Goal: Task Accomplishment & Management: Manage account settings

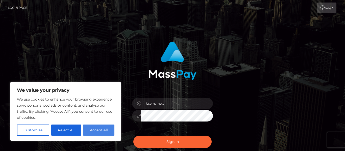
click at [83, 133] on button "Accept All" at bounding box center [98, 130] width 31 height 11
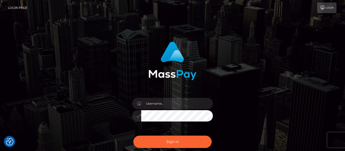
checkbox input "true"
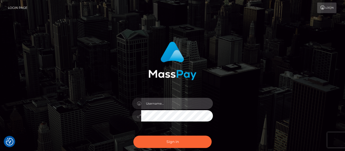
click at [162, 104] on input "text" at bounding box center [177, 103] width 72 height 11
type input "candicecollins139@gmail.com"
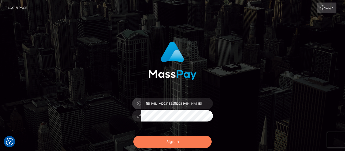
click at [174, 144] on button "Sign in" at bounding box center [172, 142] width 78 height 12
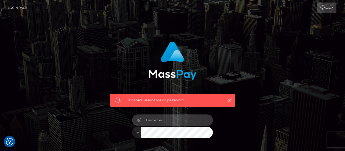
click at [164, 123] on input "text" at bounding box center [177, 120] width 72 height 11
type input "candicecollins139@gmail.com"
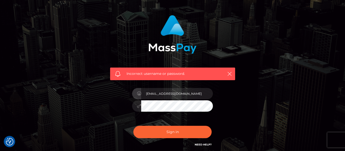
scroll to position [27, 0]
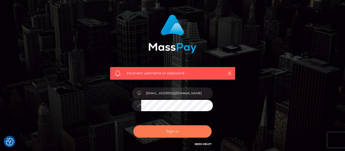
click at [184, 132] on button "Sign in" at bounding box center [172, 131] width 78 height 12
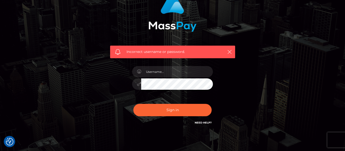
scroll to position [70, 0]
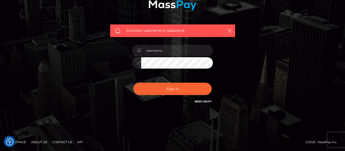
click at [197, 102] on link "Need Help?" at bounding box center [202, 101] width 17 height 3
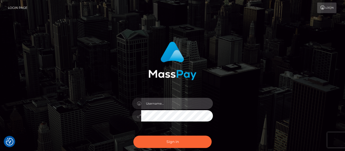
click at [169, 103] on input "text" at bounding box center [177, 103] width 72 height 11
type input "candicecollins139@gmail.com"
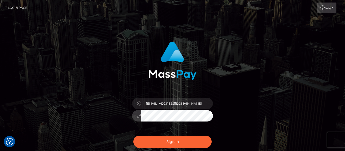
click at [133, 136] on button "Sign in" at bounding box center [172, 142] width 78 height 12
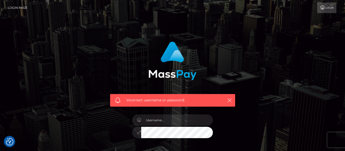
checkbox input "true"
click at [176, 116] on input "text" at bounding box center [177, 120] width 72 height 11
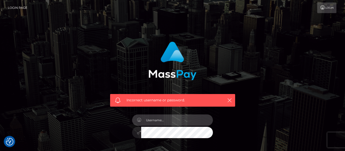
type input "[EMAIL_ADDRESS][DOMAIN_NAME]"
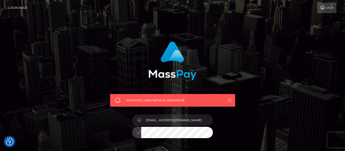
checkbox input "true"
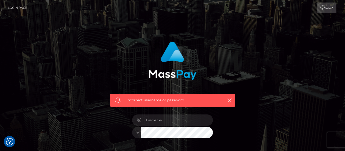
click at [332, 8] on link "Login" at bounding box center [326, 8] width 19 height 11
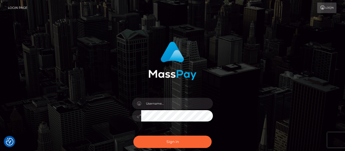
checkbox input "true"
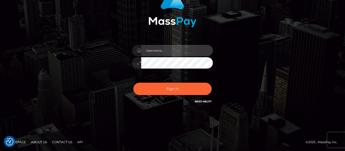
click at [171, 52] on input "text" at bounding box center [177, 50] width 72 height 11
type input "candicecollins139@gmail.com"
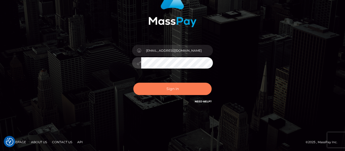
click at [153, 89] on button "Sign in" at bounding box center [172, 89] width 78 height 12
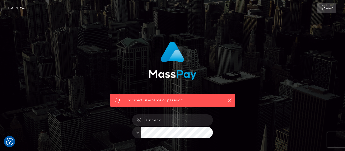
click at [232, 101] on icon "button" at bounding box center [229, 100] width 5 height 5
